Goal: Transaction & Acquisition: Download file/media

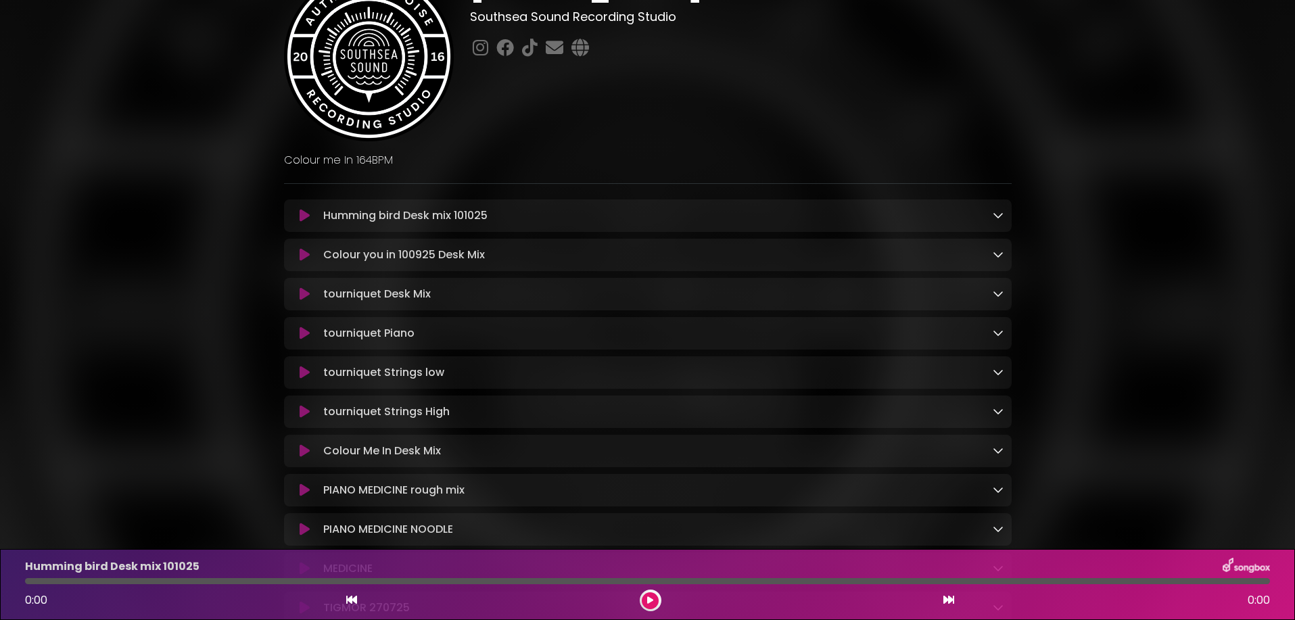
scroll to position [80, 0]
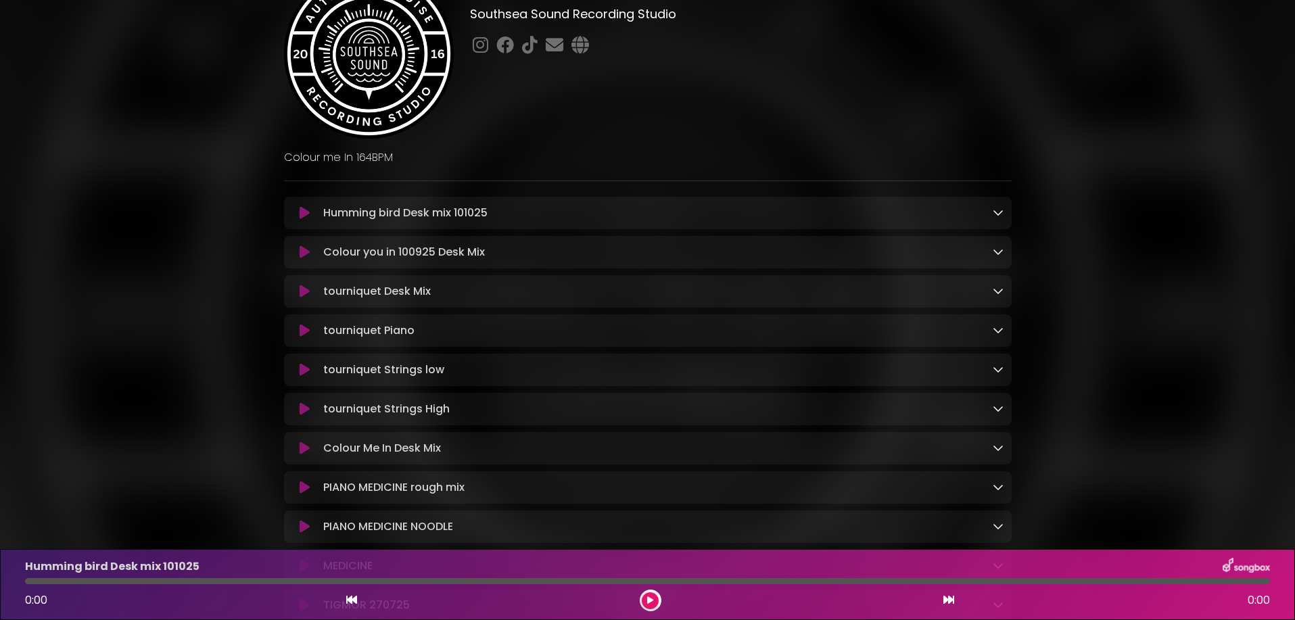
click at [308, 212] on icon at bounding box center [305, 213] width 10 height 14
click at [985, 208] on div "Humming bird Desk mix 101025 Loading Track..." at bounding box center [660, 213] width 685 height 16
click at [996, 211] on icon at bounding box center [997, 212] width 11 height 11
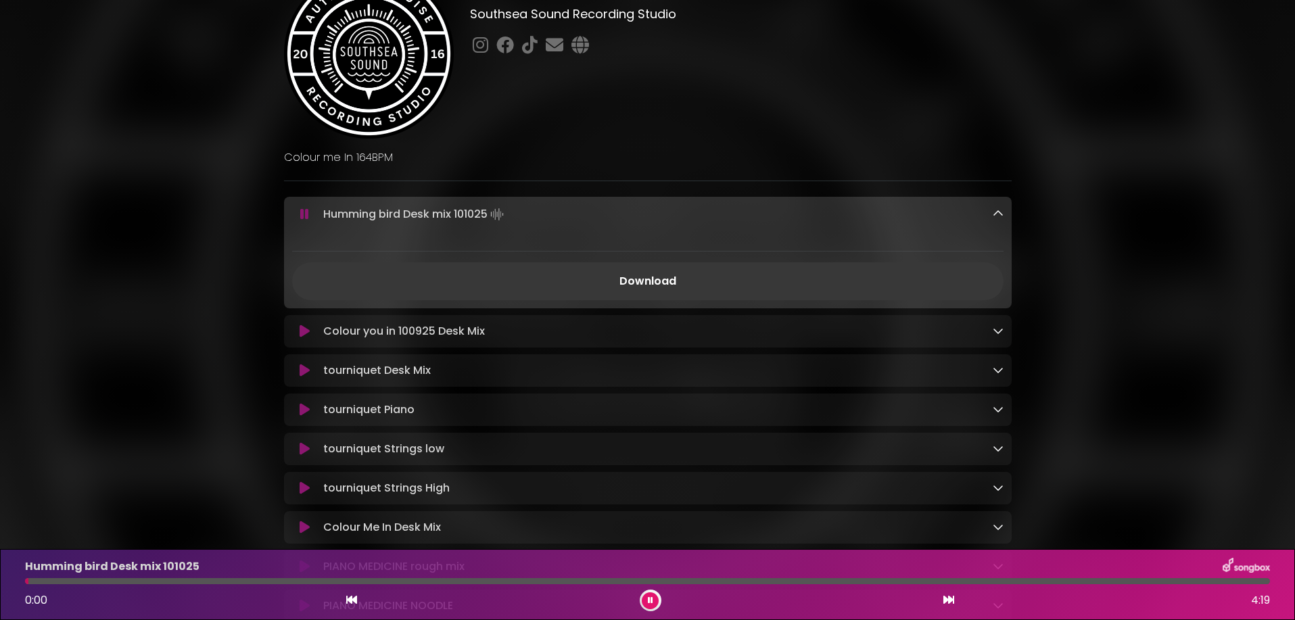
click at [654, 279] on link "Download" at bounding box center [647, 281] width 711 height 38
click at [703, 275] on link "Download" at bounding box center [647, 281] width 711 height 38
click at [662, 294] on link "Download" at bounding box center [647, 281] width 711 height 38
click at [642, 287] on link "Download" at bounding box center [647, 281] width 711 height 38
click at [902, 176] on div "[PERSON_NAME] - EP Southsea Sound Recording Studio ×" at bounding box center [648, 632] width 744 height 1326
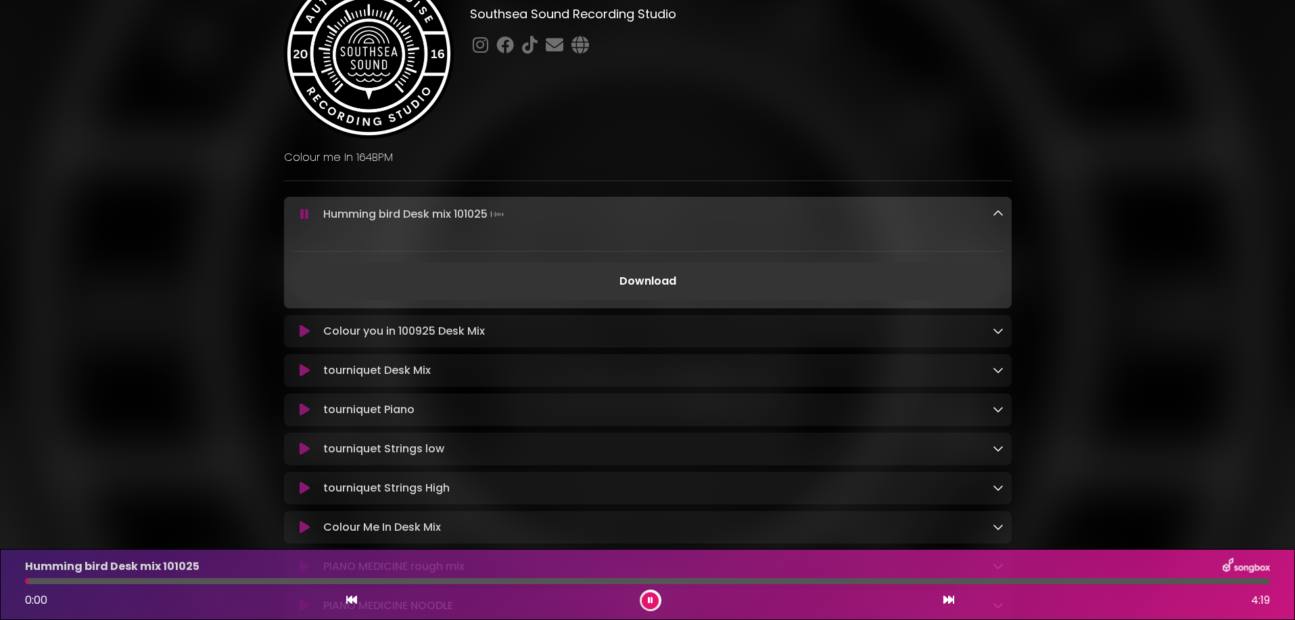
drag, startPoint x: 760, startPoint y: 116, endPoint x: 762, endPoint y: 105, distance: 10.3
click at [760, 115] on div "[PERSON_NAME] - EP Southsea Sound Recording Studio" at bounding box center [741, 54] width 558 height 170
